Goal: Complete application form: Complete application form

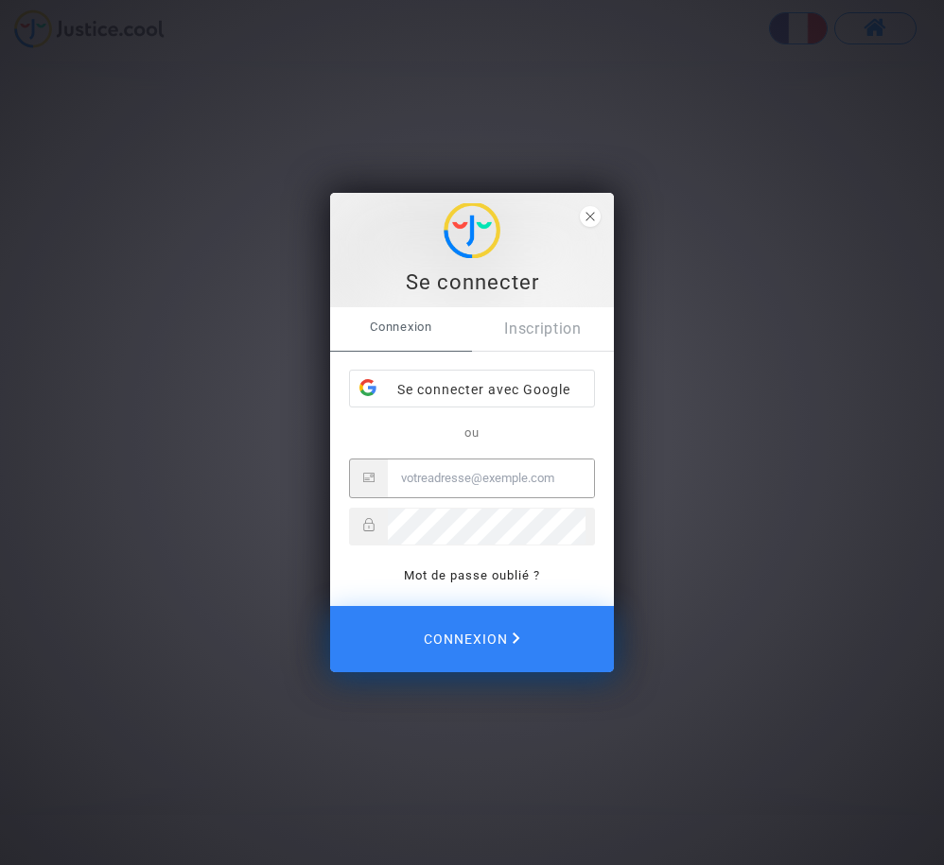
type input "[EMAIL_ADDRESS][DOMAIN_NAME]"
click at [481, 647] on span "Connexion" at bounding box center [471, 639] width 101 height 42
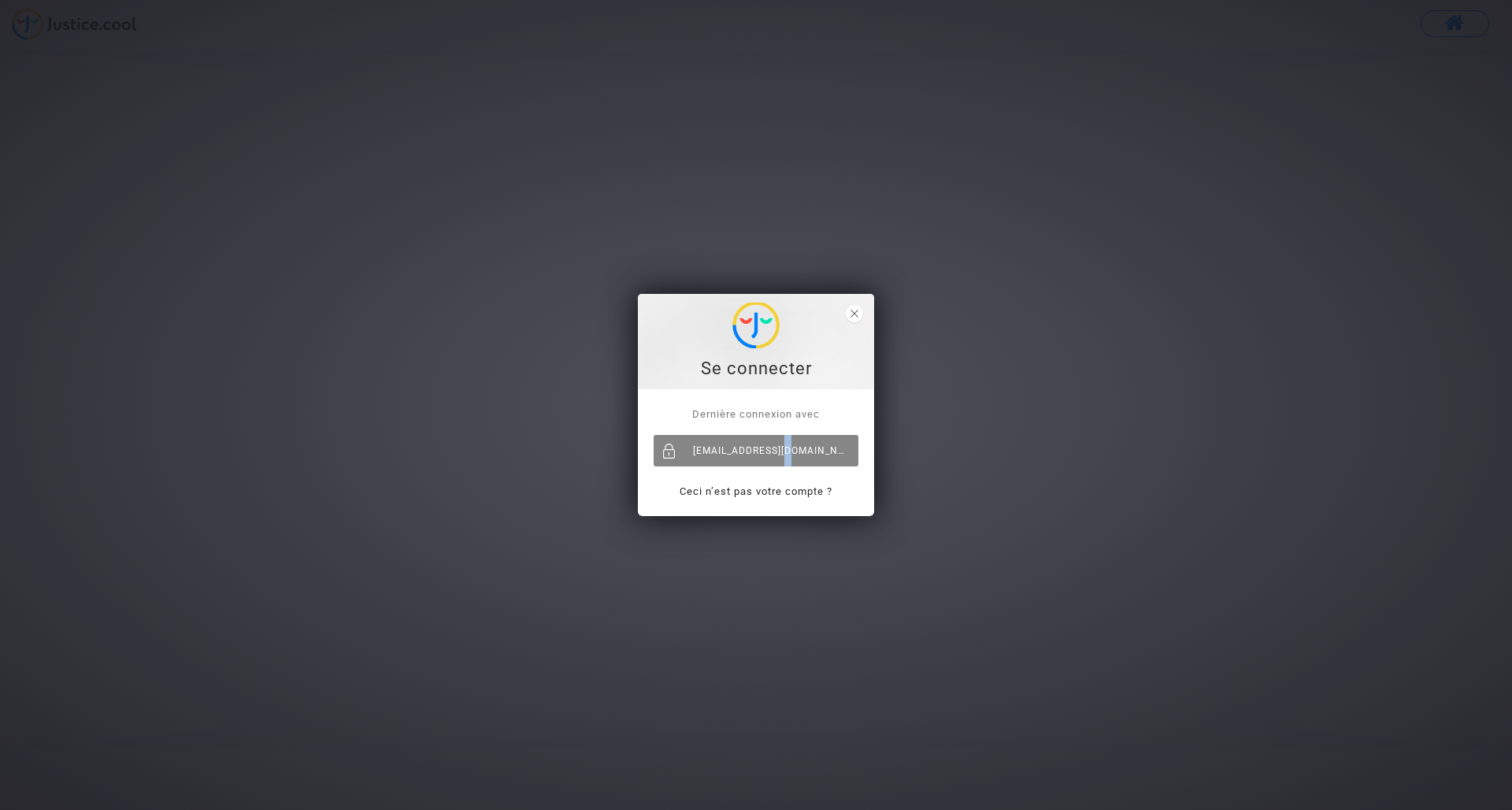
click at [787, 456] on div "[EMAIL_ADDRESS][DOMAIN_NAME]" at bounding box center [756, 451] width 205 height 32
click at [786, 442] on div "[EMAIL_ADDRESS][DOMAIN_NAME]" at bounding box center [756, 451] width 205 height 32
